Goal: Task Accomplishment & Management: Manage account settings

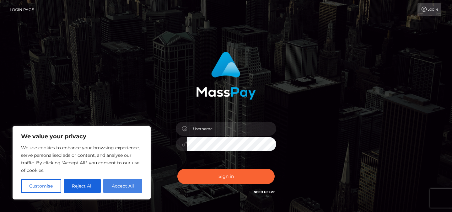
click at [113, 183] on button "Accept All" at bounding box center [122, 186] width 39 height 14
checkbox input "true"
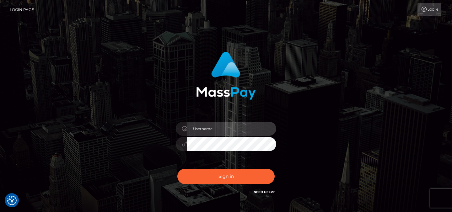
click at [233, 125] on input "text" at bounding box center [231, 129] width 89 height 14
type input "millymollyj@proton.me"
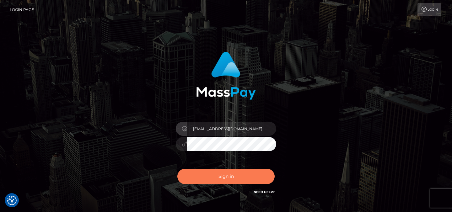
click at [242, 177] on button "Sign in" at bounding box center [225, 176] width 97 height 15
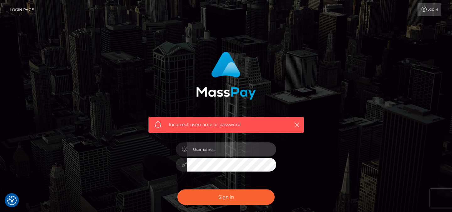
click at [230, 144] on input "text" at bounding box center [231, 149] width 89 height 14
click at [336, 127] on div "Incorrect username or password." at bounding box center [226, 137] width 358 height 180
click at [253, 152] on input "text" at bounding box center [231, 149] width 89 height 14
type input "[EMAIL_ADDRESS][DOMAIN_NAME]"
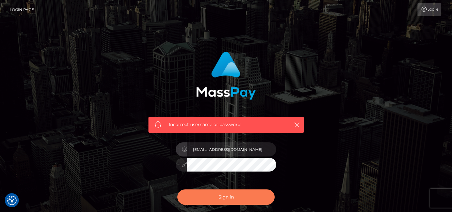
click at [237, 194] on button "Sign in" at bounding box center [225, 196] width 97 height 15
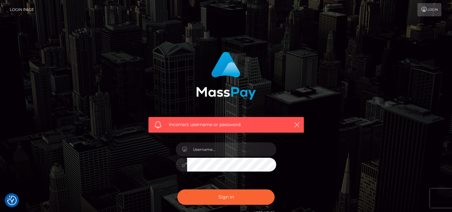
click at [428, 9] on link "Login" at bounding box center [429, 9] width 24 height 13
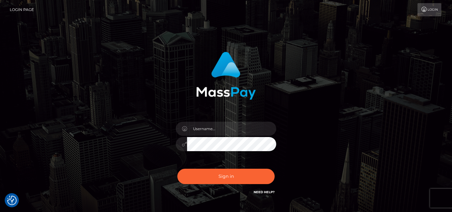
click at [29, 8] on link "Login Page" at bounding box center [22, 9] width 24 height 13
